Goal: Task Accomplishment & Management: Manage account settings

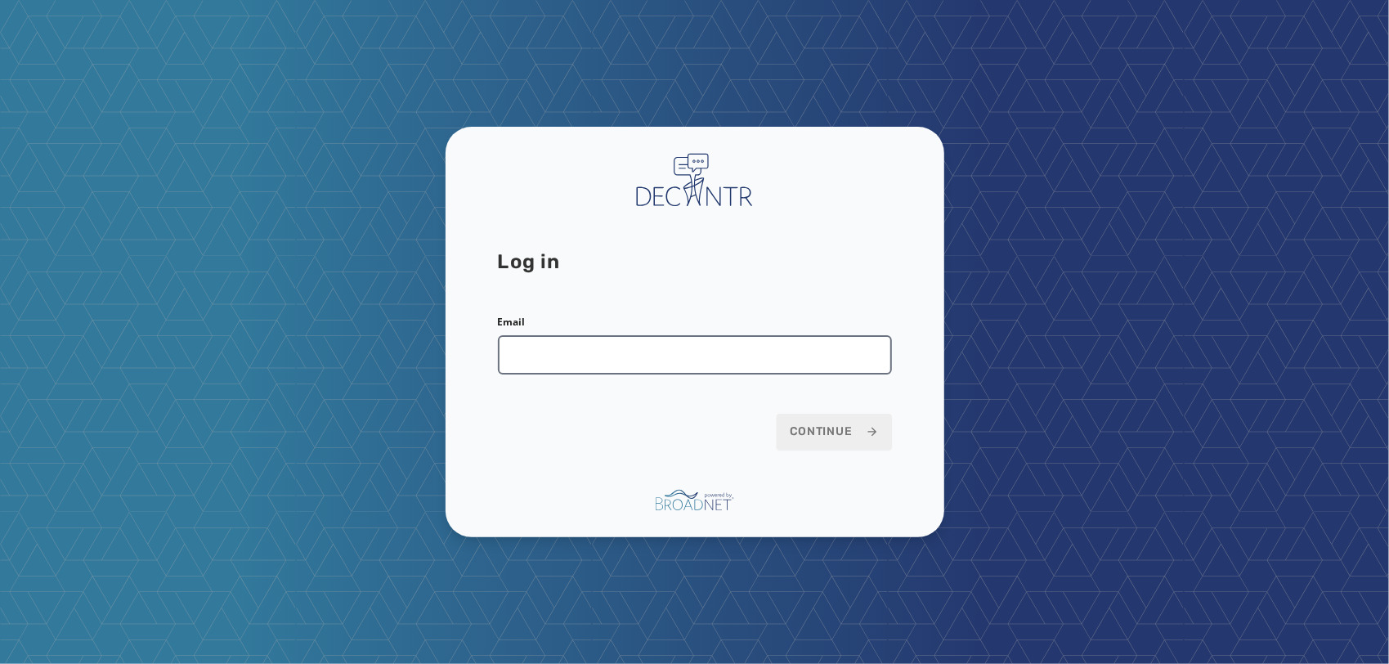
click at [693, 343] on input "Email" at bounding box center [695, 354] width 394 height 39
type input "**********"
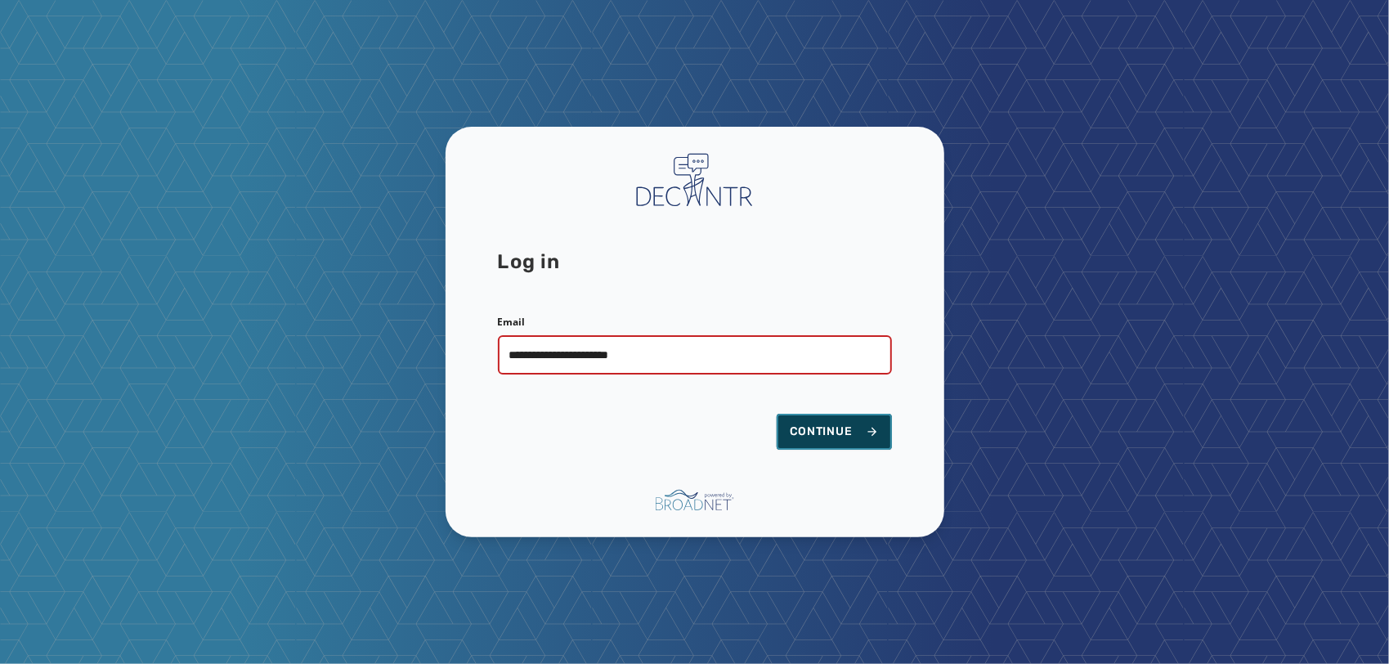
click at [833, 443] on button "Continue" at bounding box center [834, 432] width 115 height 36
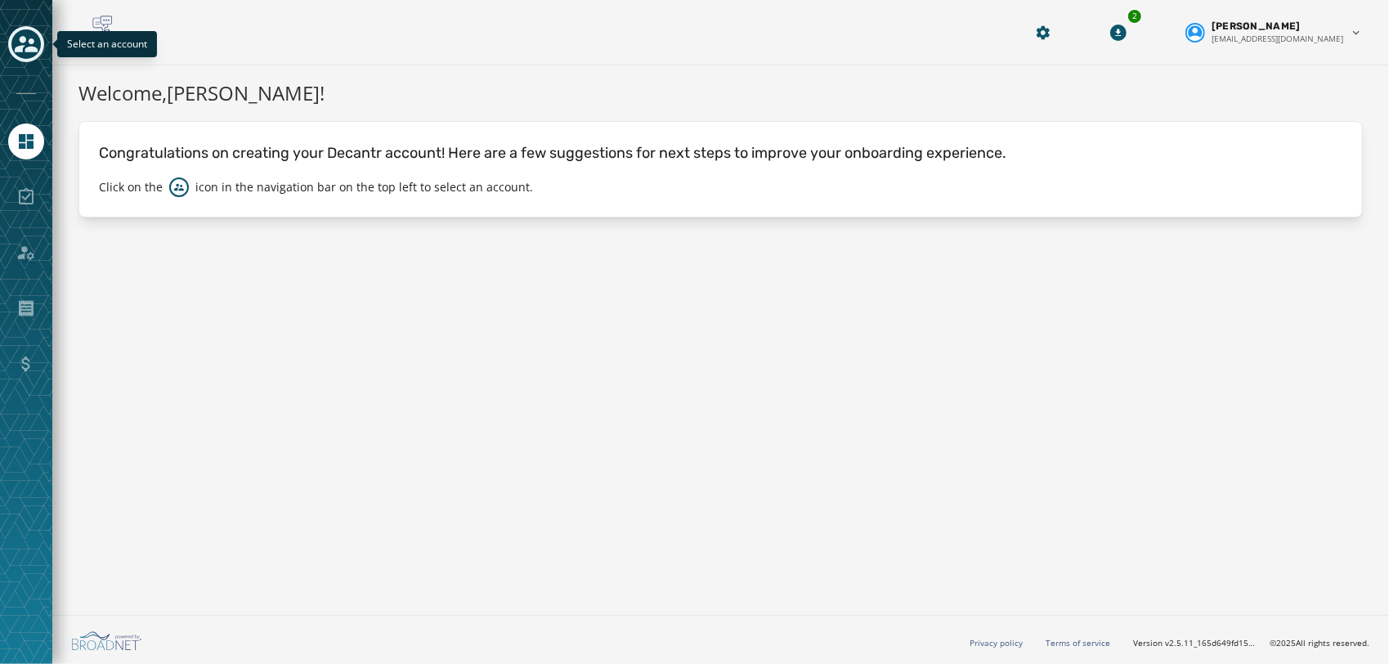
click at [13, 43] on div "Toggle account select drawer" at bounding box center [25, 43] width 29 height 29
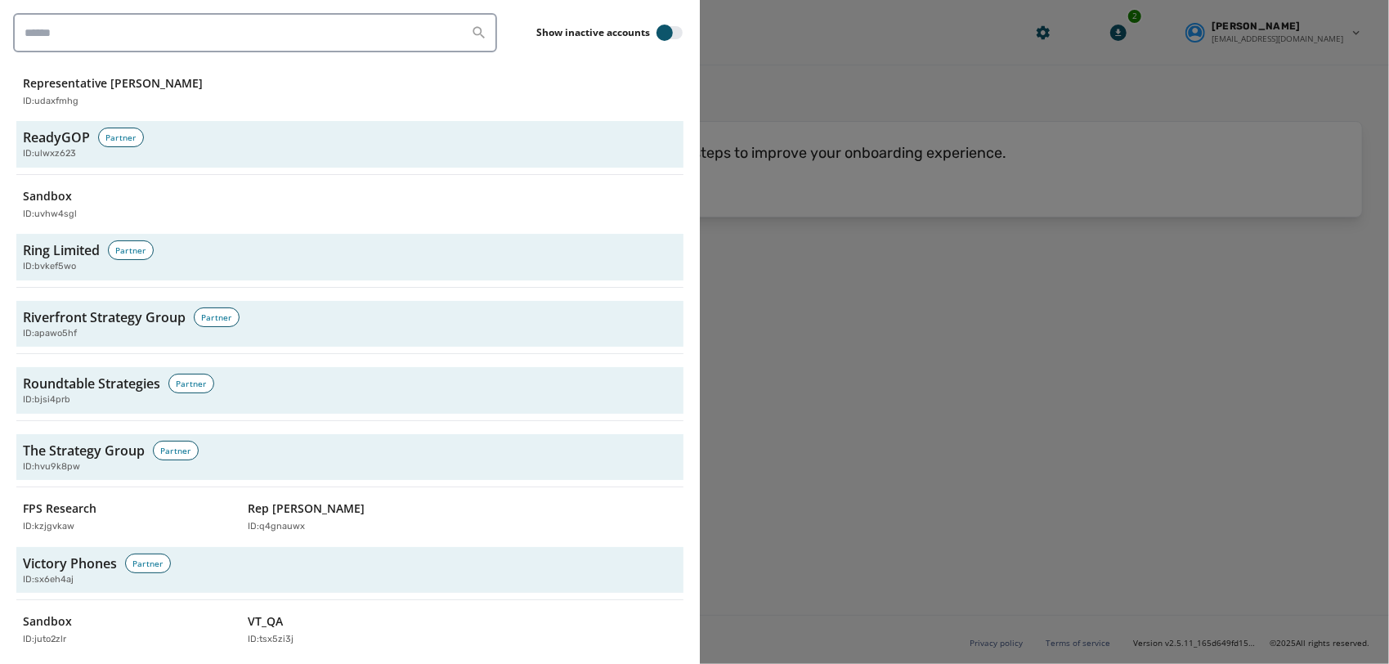
scroll to position [5285, 0]
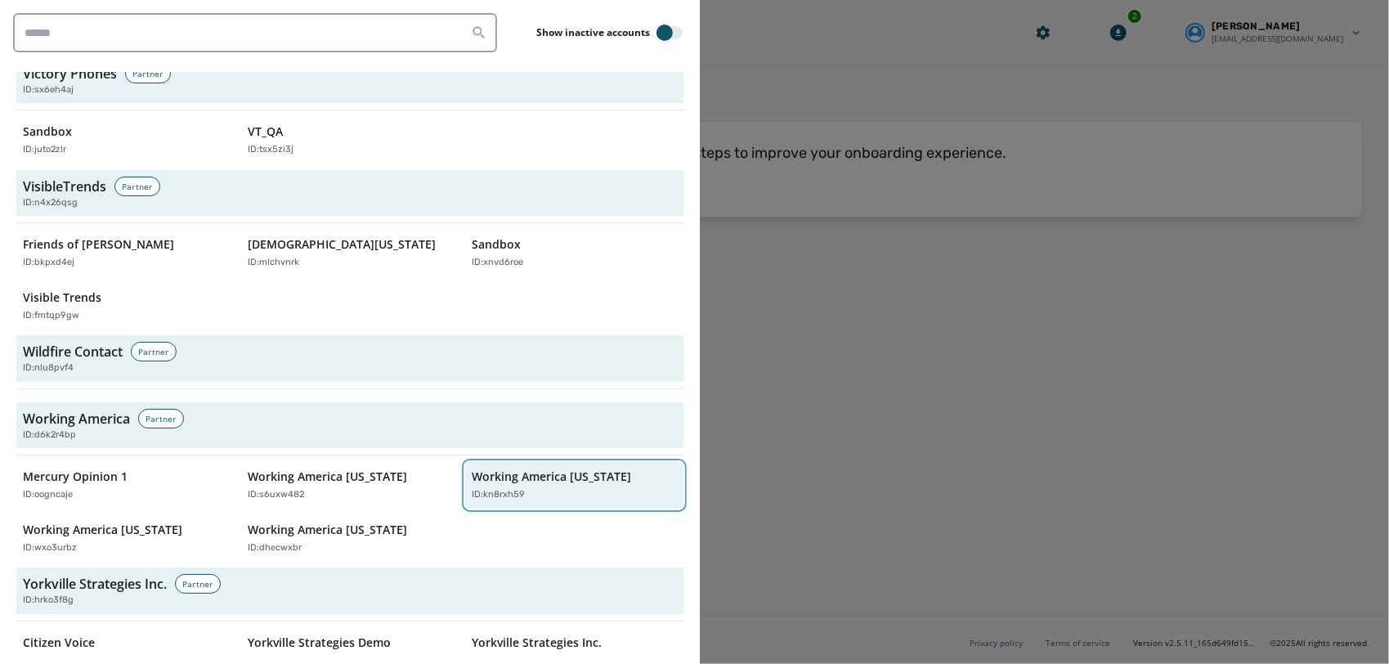
click at [541, 468] on div "Working America [US_STATE] ID: kn8rxh59" at bounding box center [566, 485] width 189 height 34
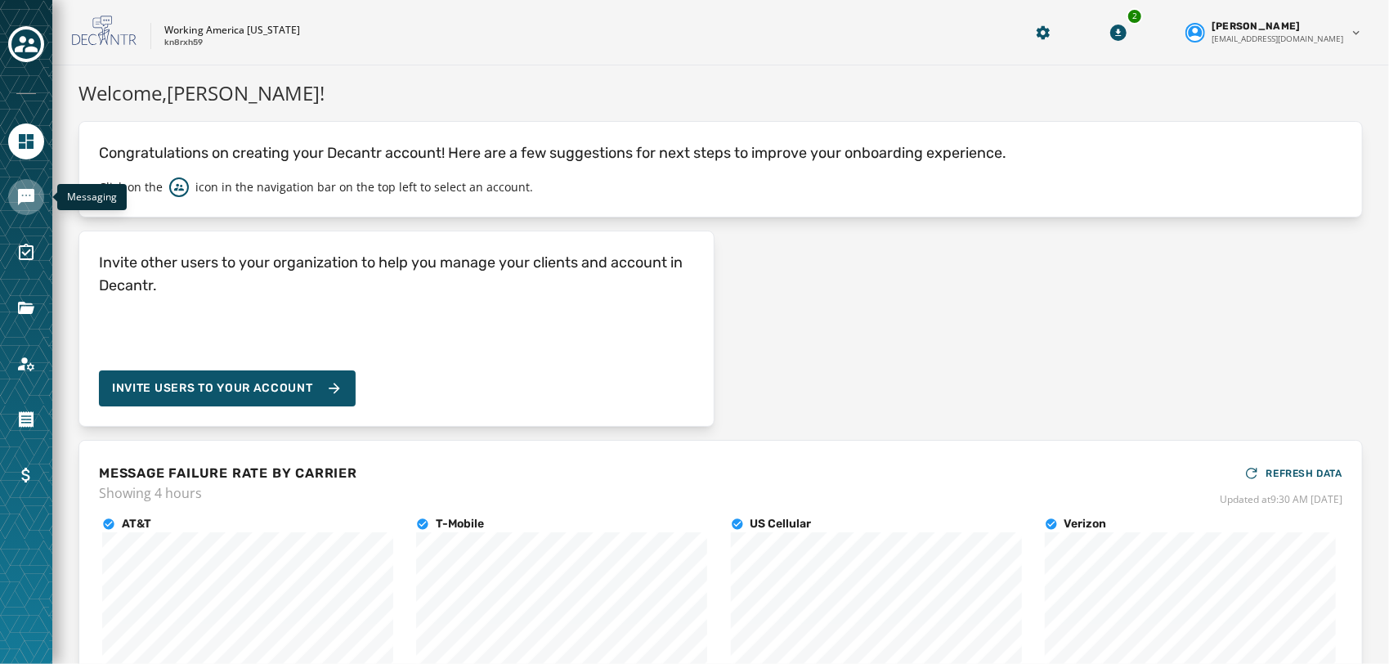
click at [27, 191] on icon "Navigate to Messaging" at bounding box center [26, 197] width 16 height 16
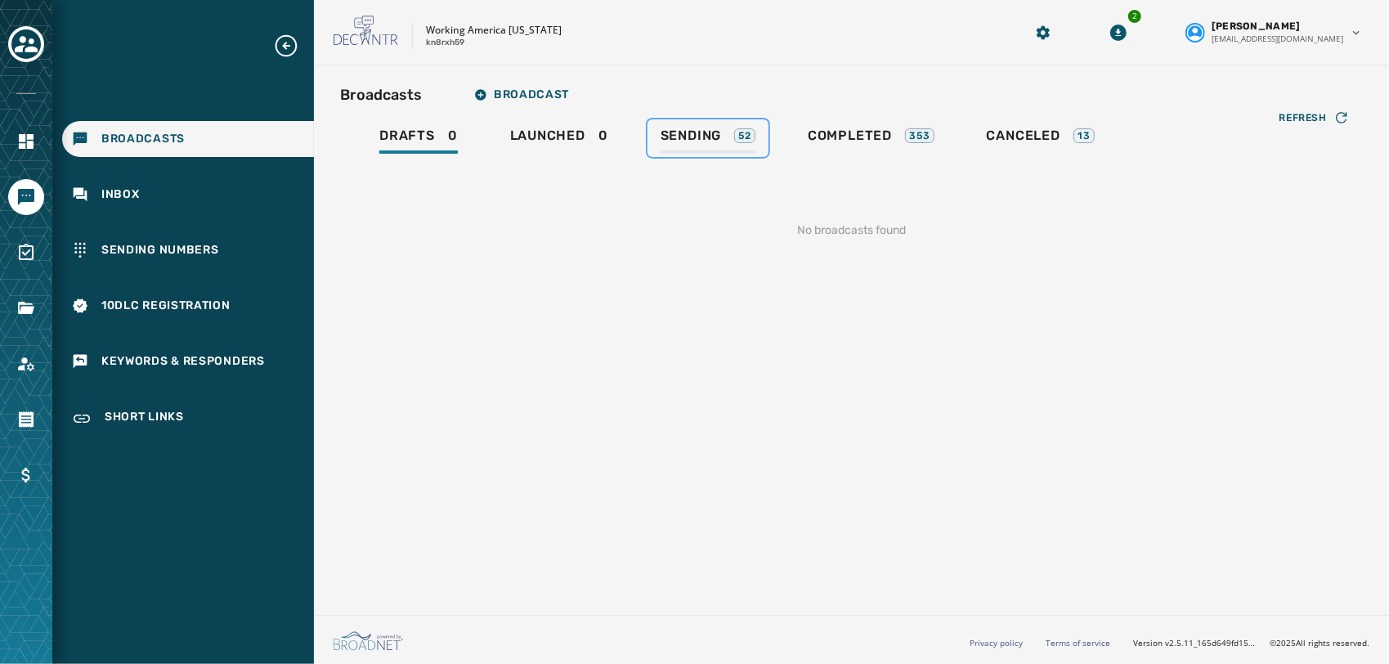
click at [676, 136] on span "Sending" at bounding box center [691, 136] width 61 height 16
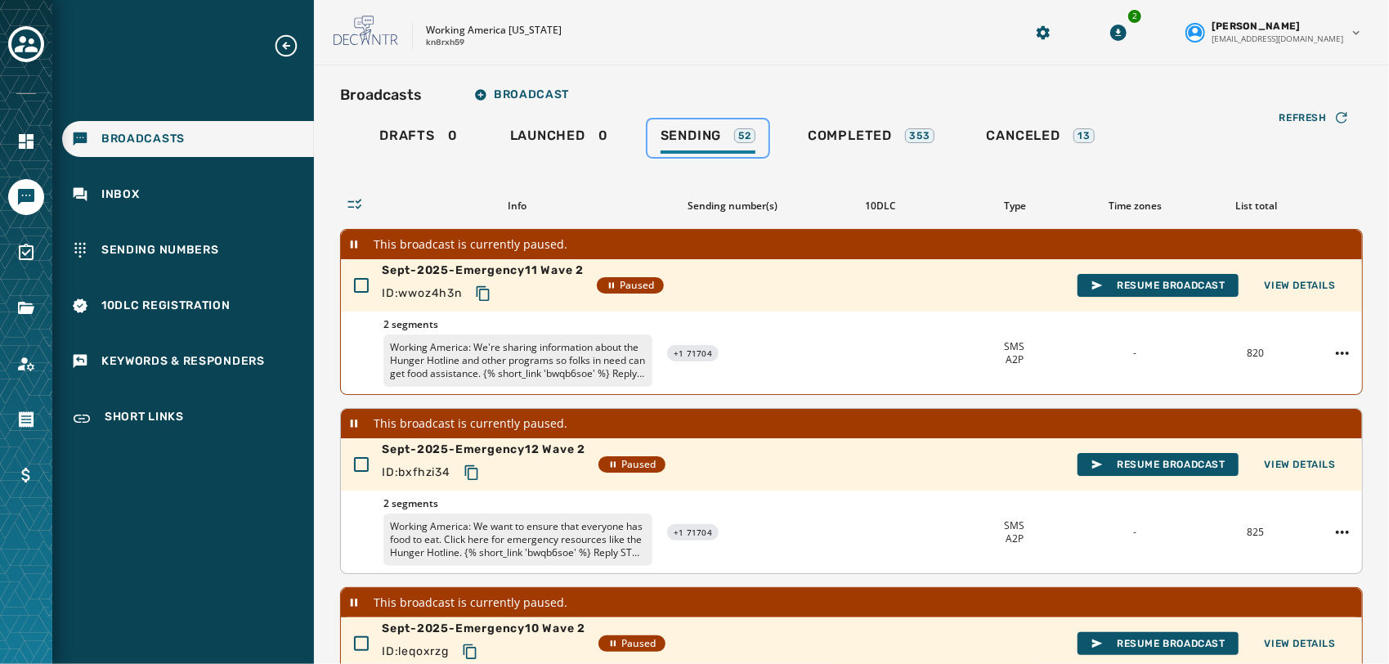
scroll to position [575, 0]
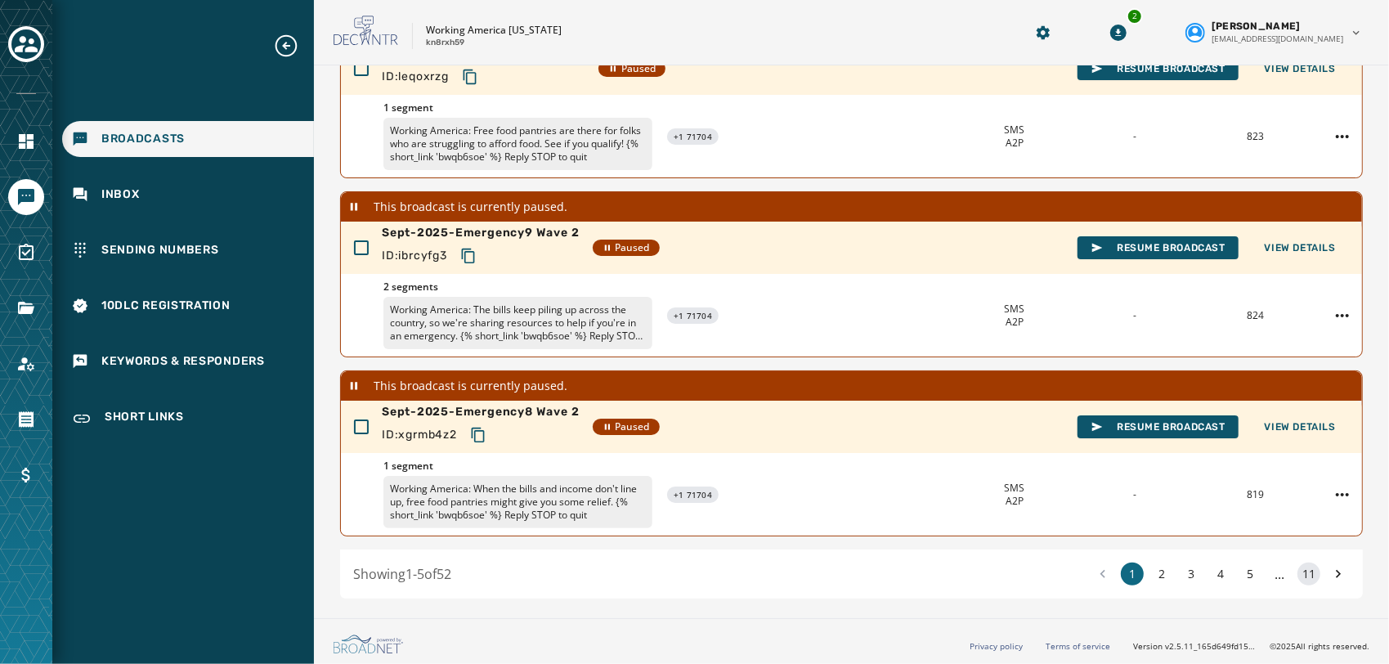
click at [1297, 574] on button "11" at bounding box center [1308, 573] width 23 height 23
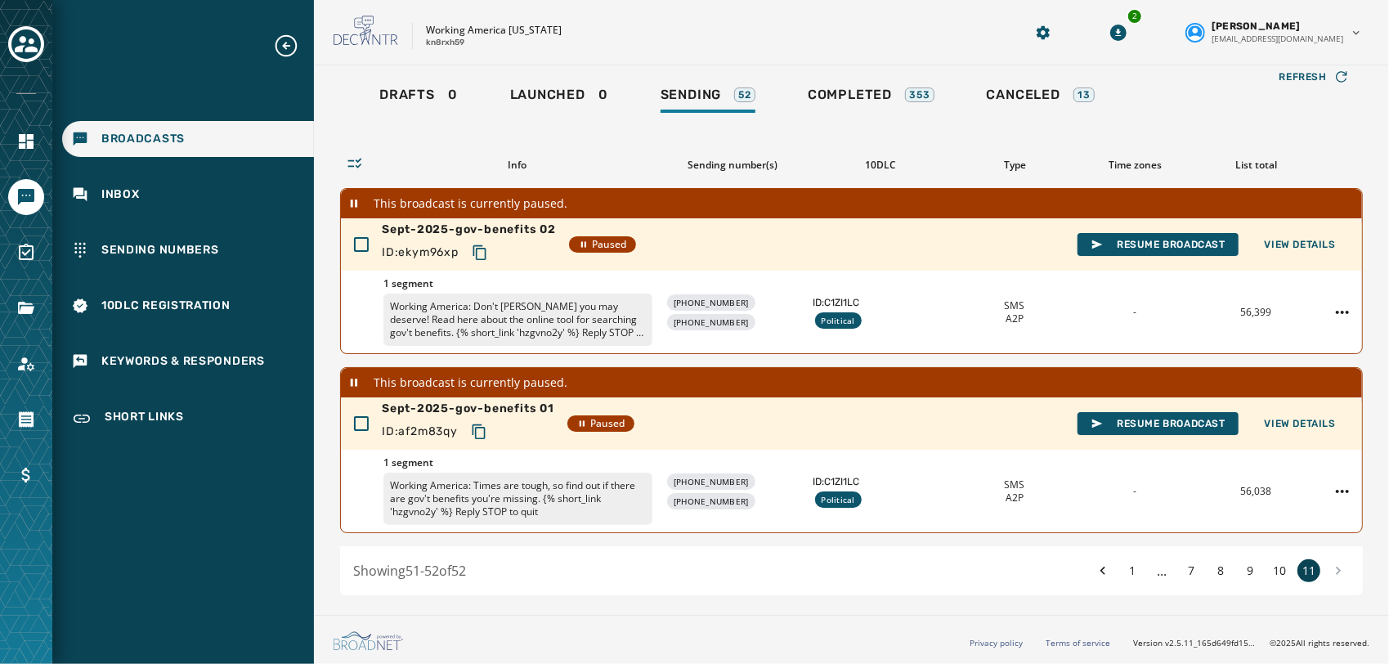
scroll to position [39, 0]
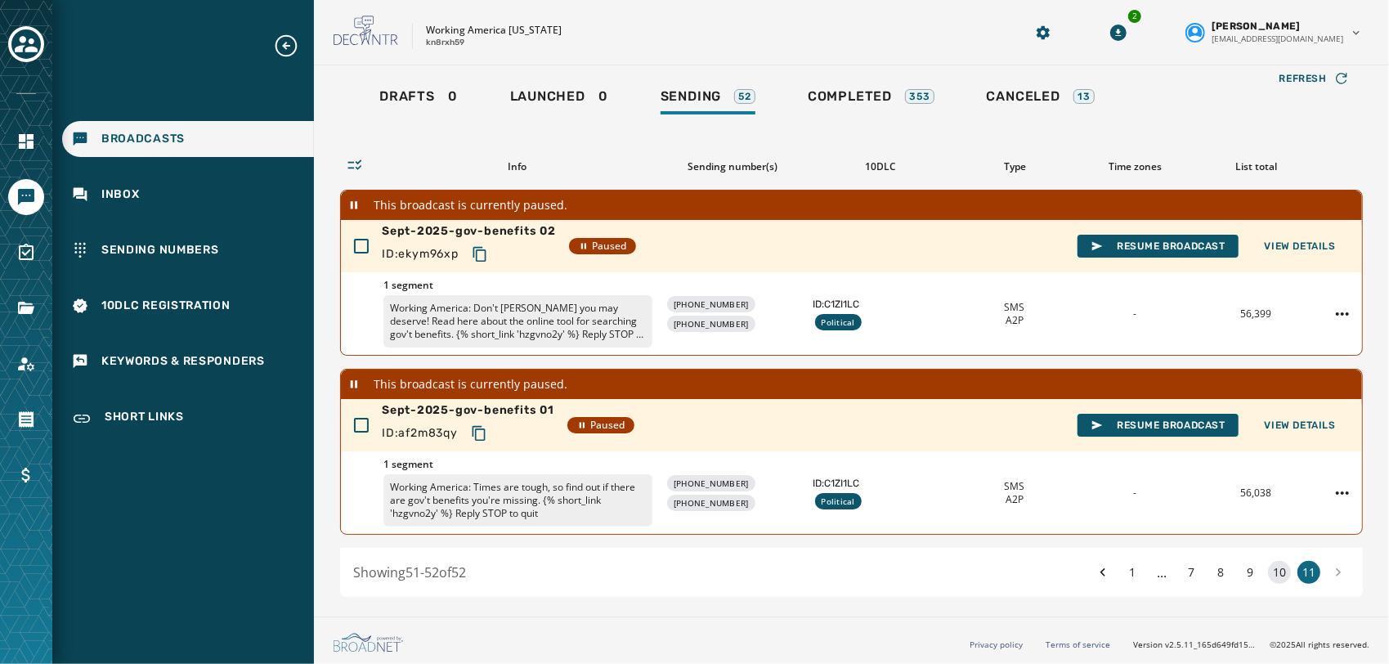
click at [1268, 565] on button "10" at bounding box center [1279, 572] width 23 height 23
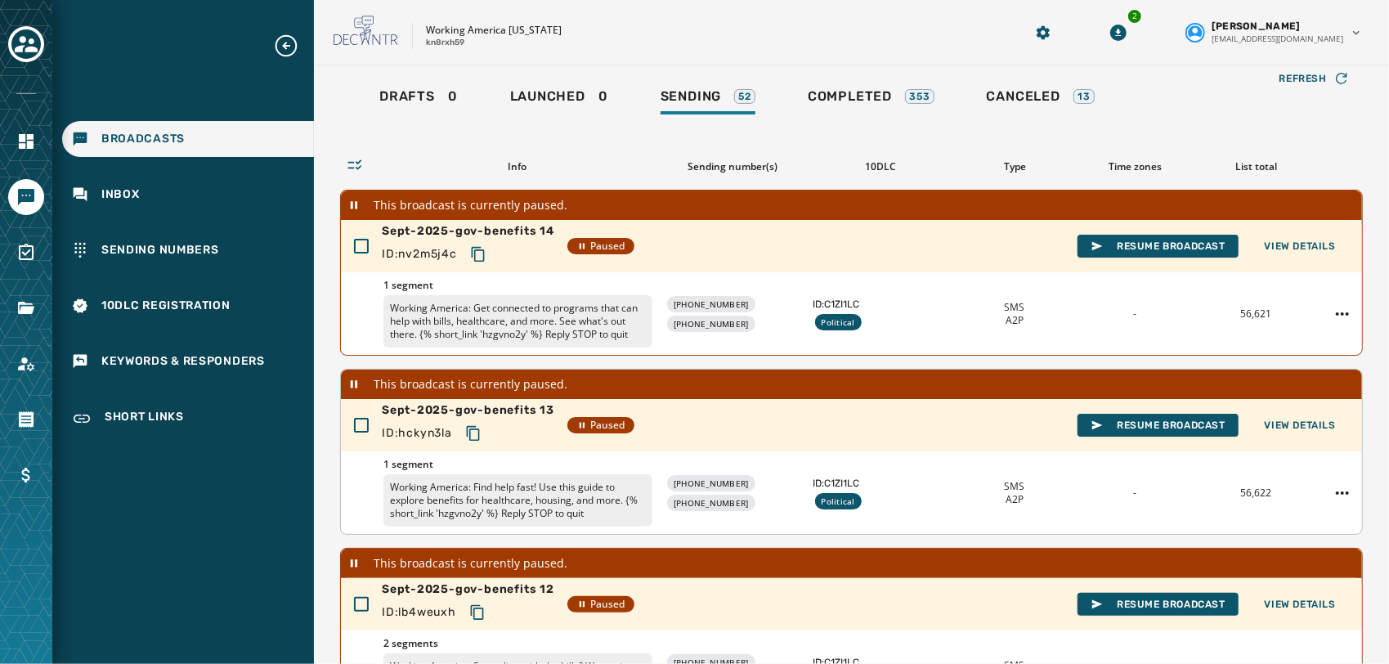
scroll to position [575, 0]
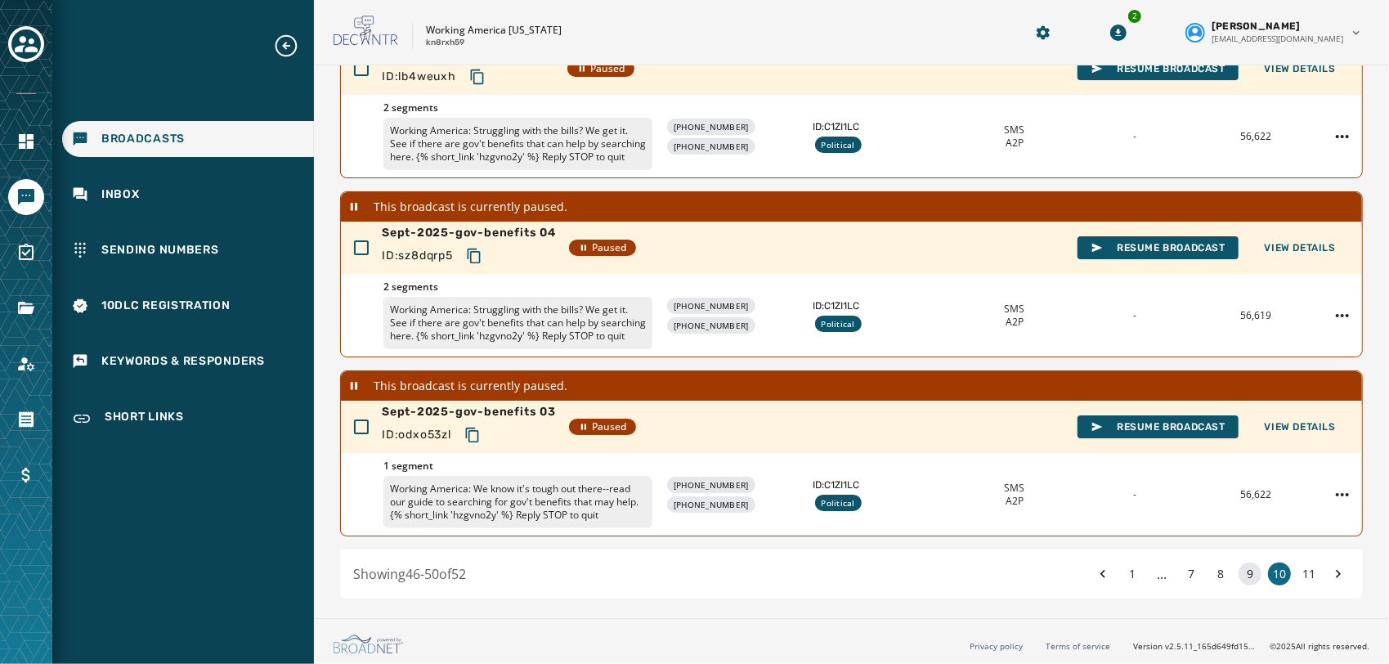
click at [1239, 574] on button "9" at bounding box center [1250, 573] width 23 height 23
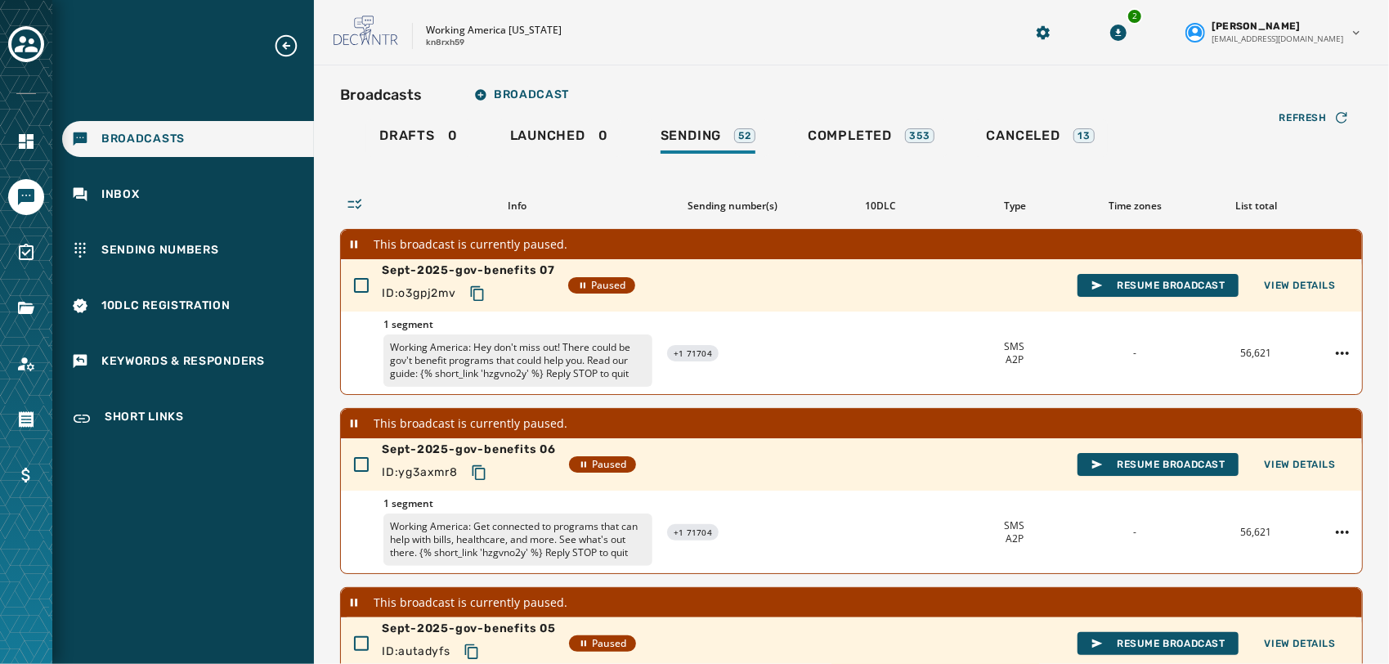
scroll to position [575, 0]
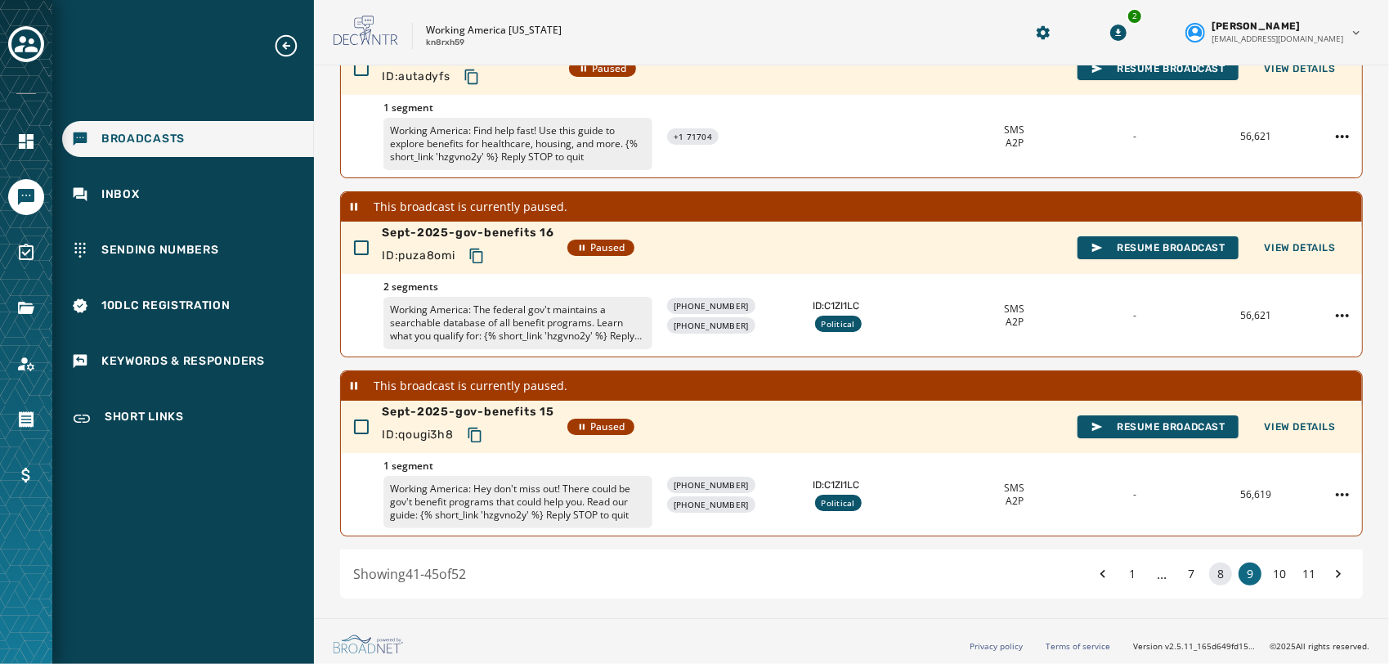
click at [1209, 576] on button "8" at bounding box center [1220, 573] width 23 height 23
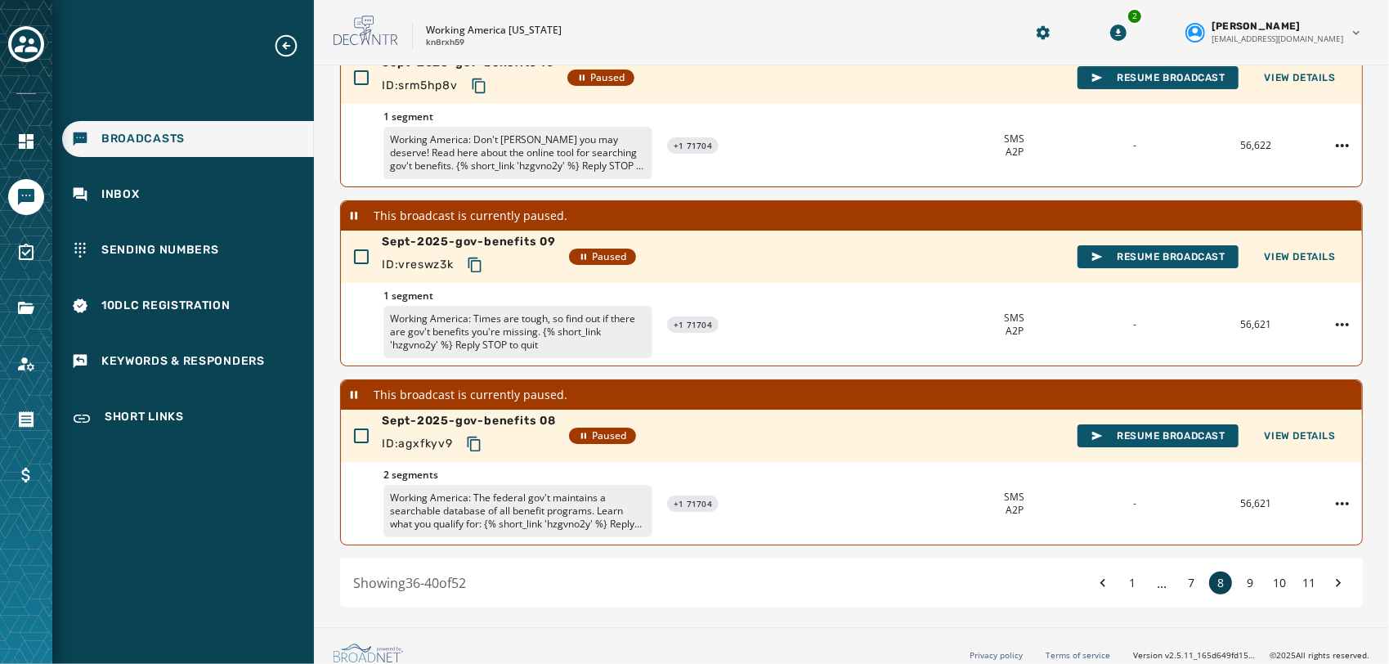
scroll to position [575, 0]
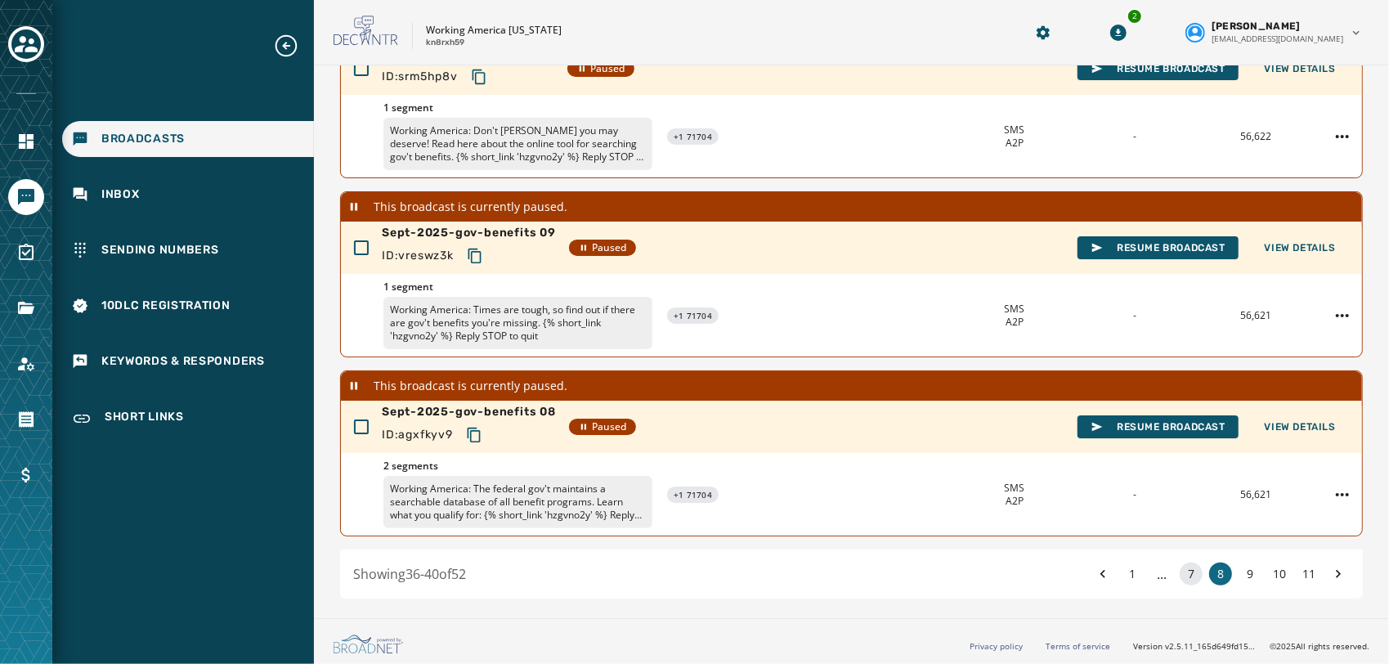
click at [1180, 578] on button "7" at bounding box center [1191, 573] width 23 height 23
click at [1180, 566] on button "6" at bounding box center [1191, 573] width 23 height 23
click at [1180, 572] on button "5" at bounding box center [1191, 573] width 23 height 23
click at [1181, 573] on button "4" at bounding box center [1191, 573] width 23 height 23
click at [1180, 574] on button "3" at bounding box center [1191, 573] width 23 height 23
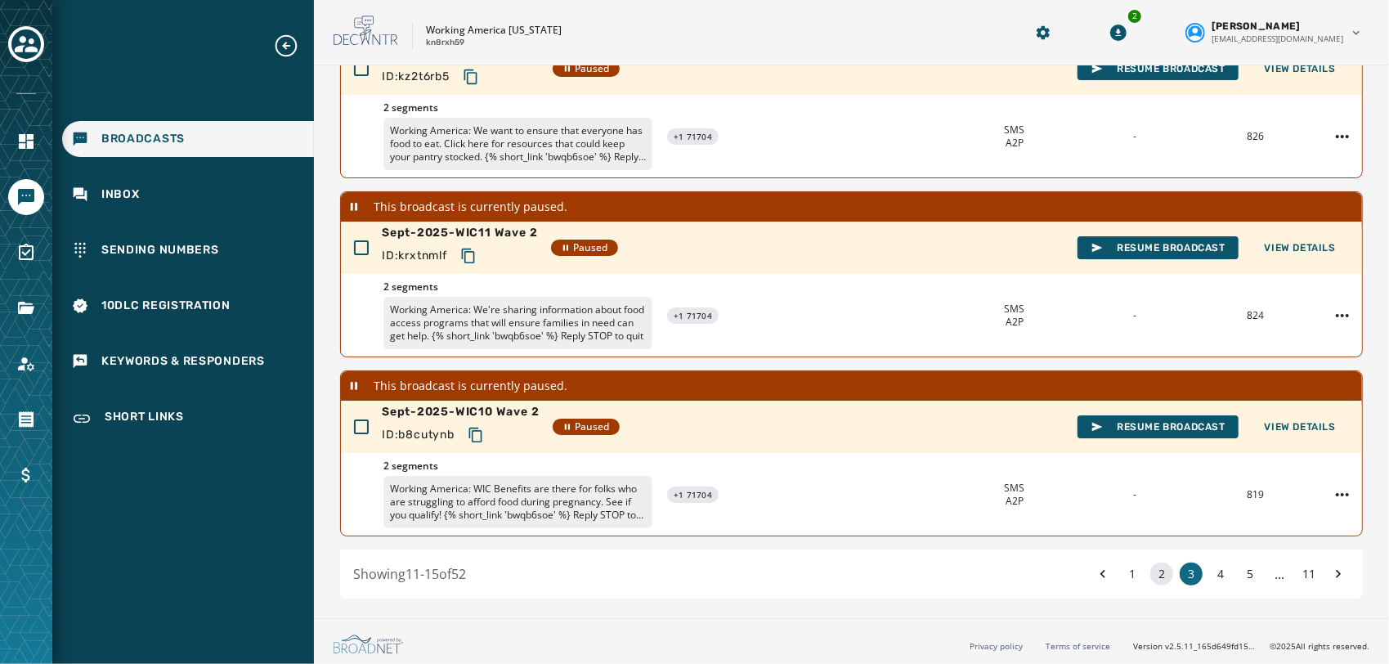
click at [1150, 568] on button "2" at bounding box center [1161, 573] width 23 height 23
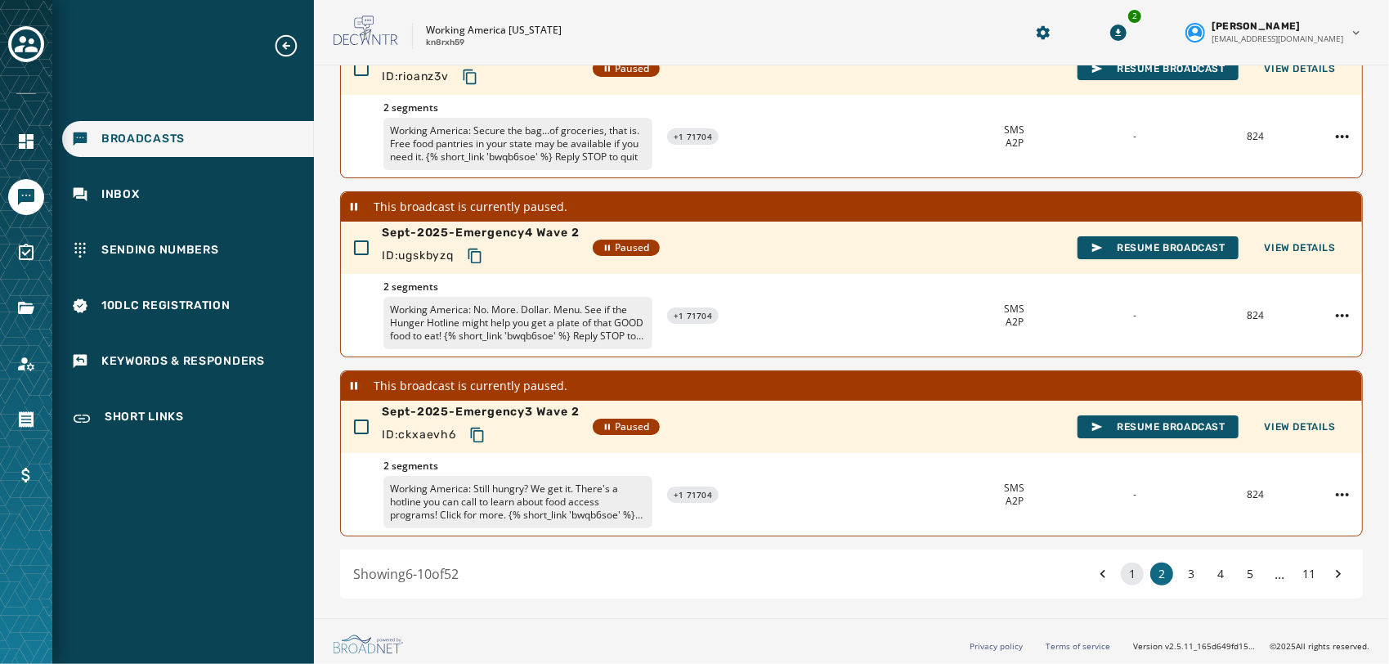
click at [1121, 571] on button "1" at bounding box center [1132, 573] width 23 height 23
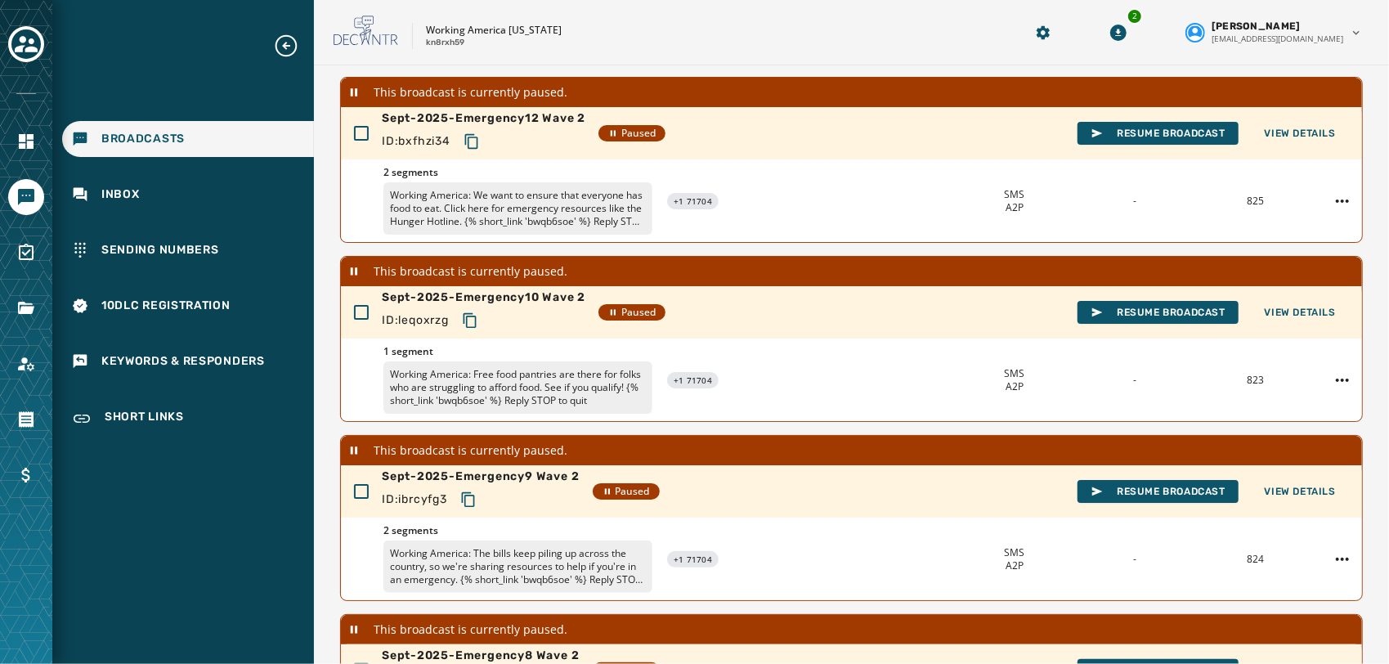
scroll to position [575, 0]
